Goal: Check status: Check status

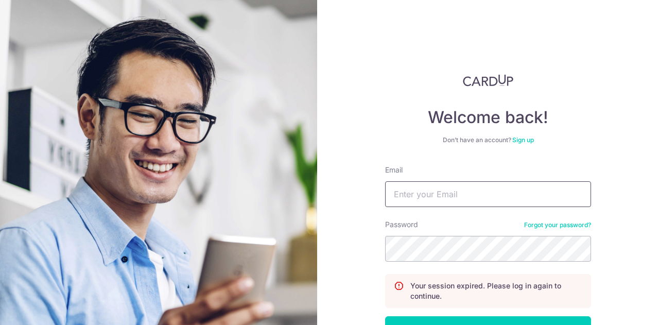
type input "[EMAIL_ADDRESS][DOMAIN_NAME]"
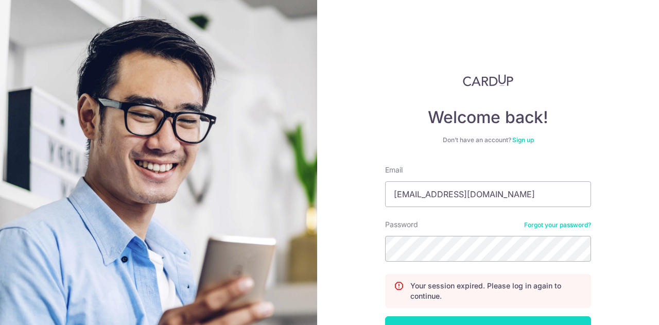
click at [515, 320] on button "Log in" at bounding box center [488, 329] width 206 height 26
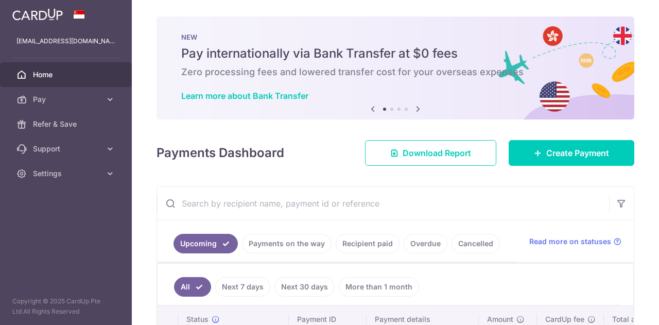
click at [301, 243] on link "Payments on the way" at bounding box center [287, 244] width 90 height 20
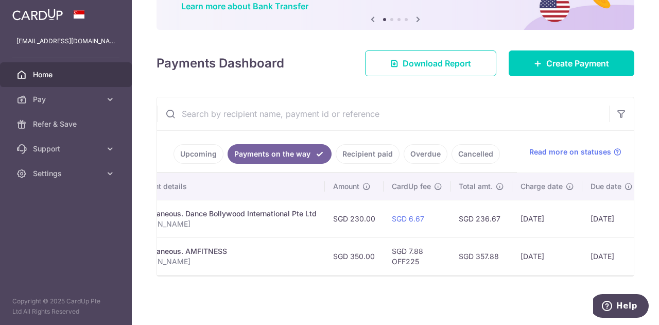
scroll to position [0, 315]
